Goal: Transaction & Acquisition: Subscribe to service/newsletter

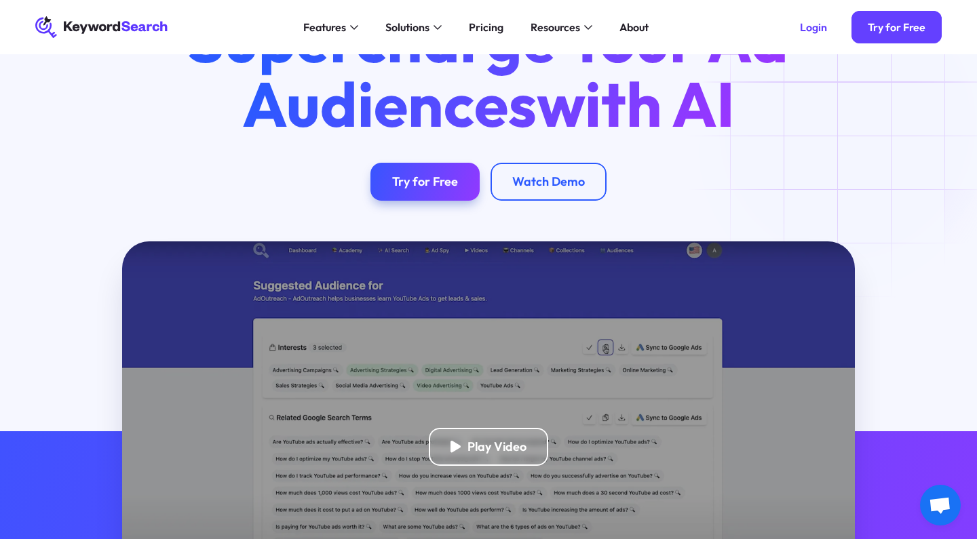
click at [854, 102] on div "Supercharge Your Ad Audiences with AI Try for Free Watch Demo" at bounding box center [489, 103] width 950 height 193
click at [873, 31] on div "Try for Free" at bounding box center [897, 27] width 58 height 14
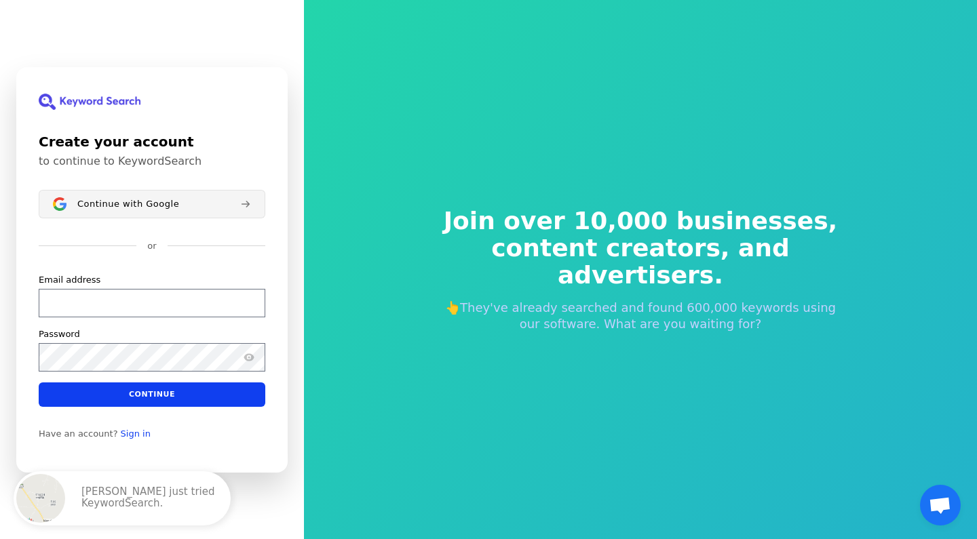
click at [195, 212] on button "Continue with Google" at bounding box center [152, 204] width 227 height 28
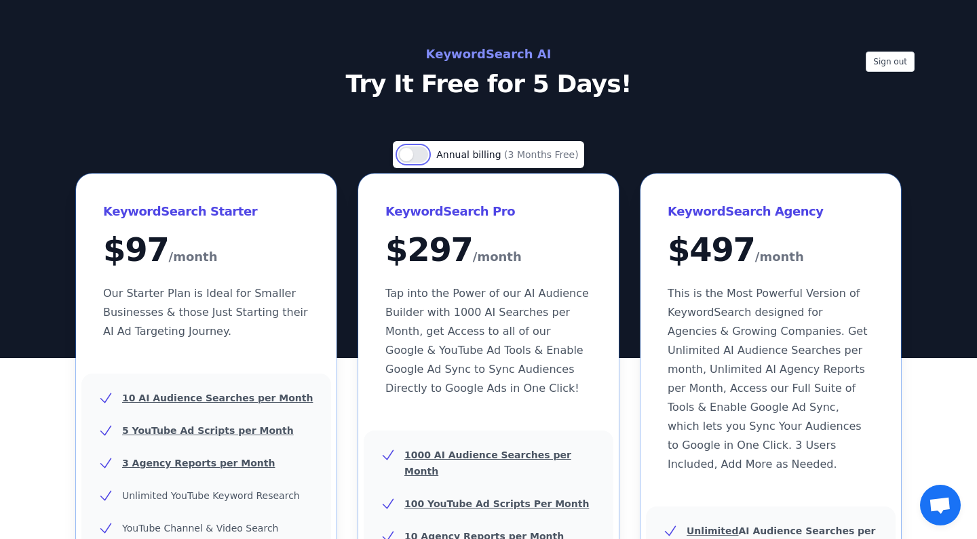
click at [426, 156] on button "Use setting" at bounding box center [413, 155] width 30 height 16
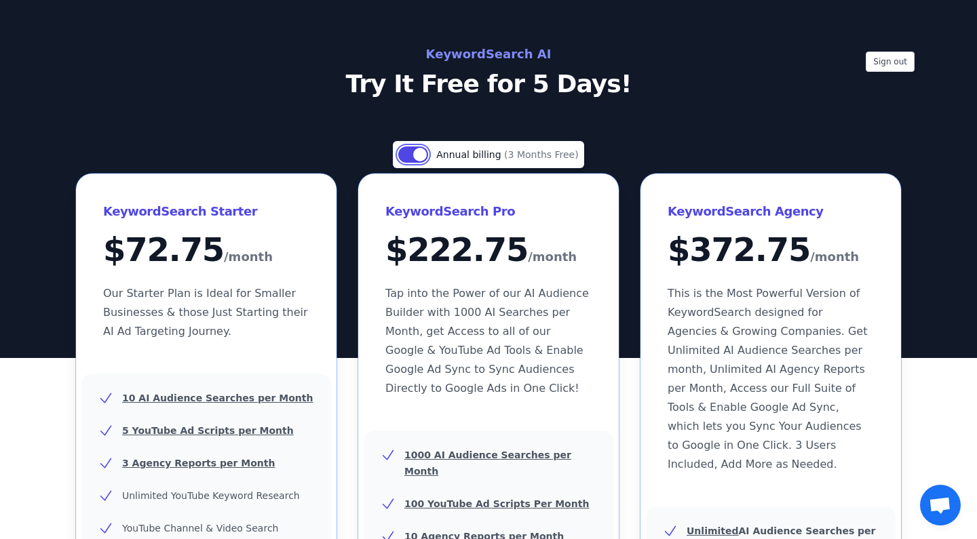
click at [409, 157] on button "Use setting" at bounding box center [413, 155] width 30 height 16
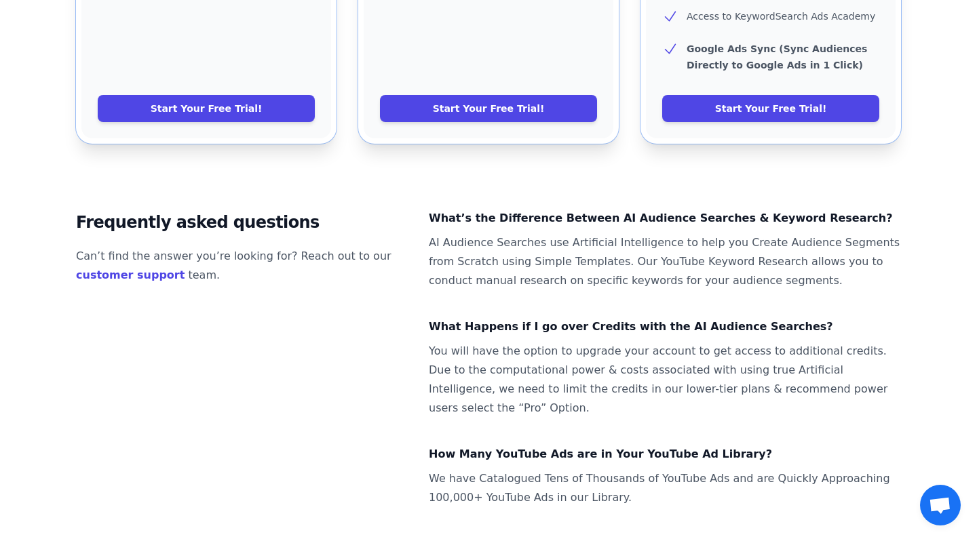
scroll to position [872, 0]
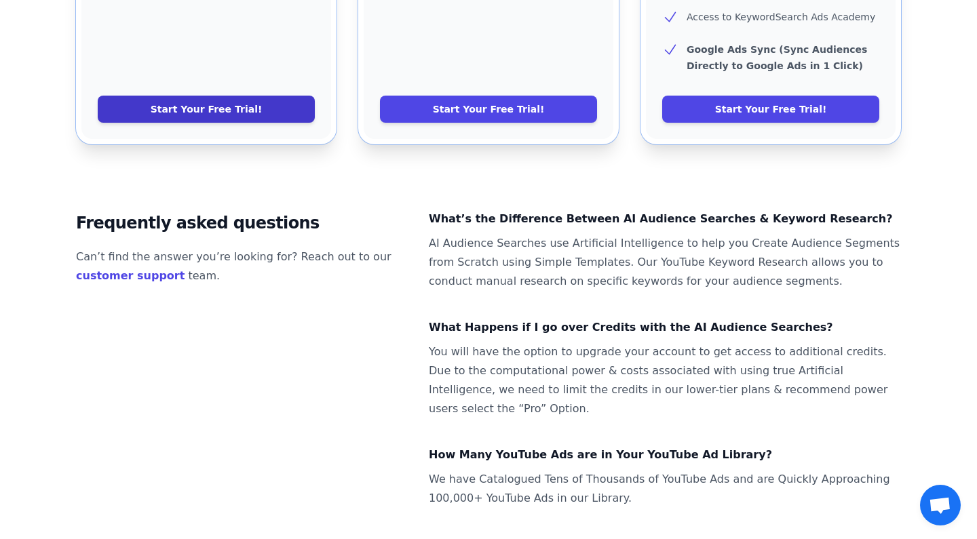
click at [239, 96] on link "Start Your Free Trial!" at bounding box center [206, 109] width 217 height 27
